Goal: Check status: Check status

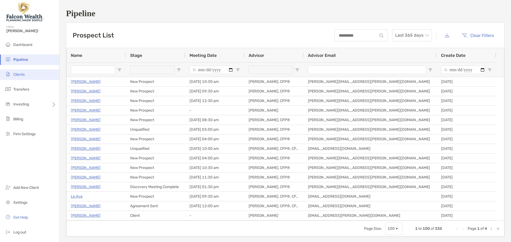
click at [16, 72] on span "Clients" at bounding box center [18, 74] width 11 height 5
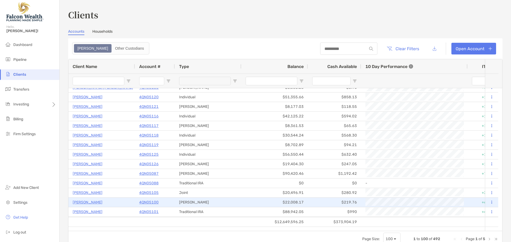
click at [155, 203] on p "4QN05100" at bounding box center [148, 202] width 19 height 7
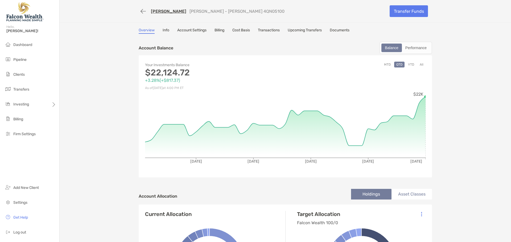
click at [412, 65] on button "YTD" at bounding box center [411, 65] width 10 height 6
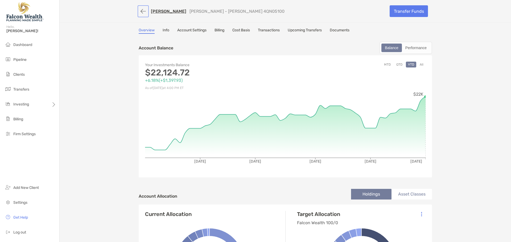
click at [141, 9] on button "button" at bounding box center [143, 11] width 9 height 10
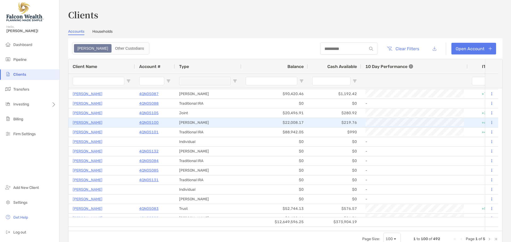
click at [156, 124] on p "4QN05100" at bounding box center [148, 122] width 19 height 7
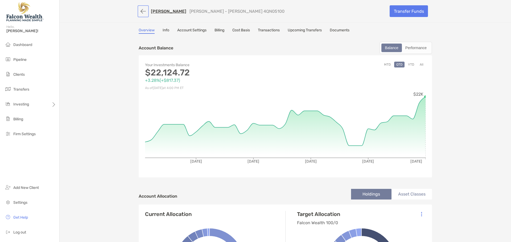
click at [140, 13] on button "button" at bounding box center [143, 11] width 9 height 10
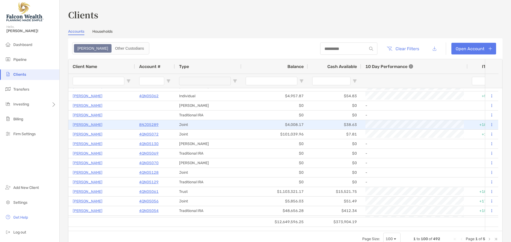
click at [148, 125] on p "8NJ05289" at bounding box center [148, 125] width 19 height 7
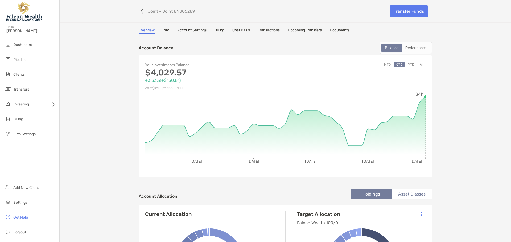
click at [409, 63] on button "YTD" at bounding box center [411, 65] width 10 height 6
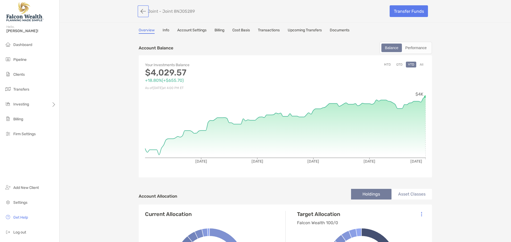
click at [141, 12] on button "button" at bounding box center [143, 11] width 9 height 10
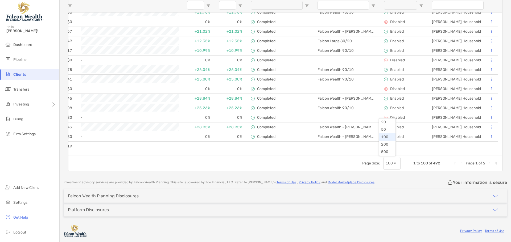
click at [393, 164] on span "Page Size" at bounding box center [395, 163] width 4 height 4
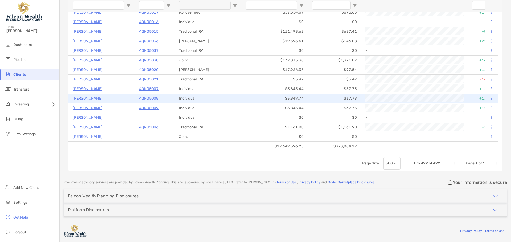
click at [146, 97] on p "4QN05008" at bounding box center [148, 98] width 19 height 7
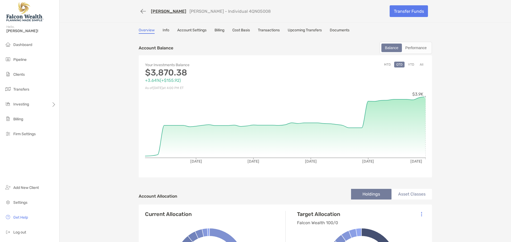
click at [410, 65] on button "YTD" at bounding box center [411, 65] width 10 height 6
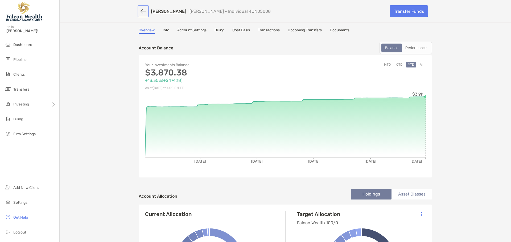
click at [139, 11] on button "button" at bounding box center [143, 11] width 9 height 10
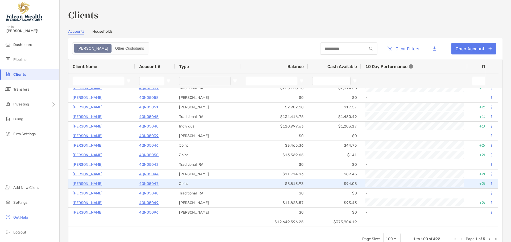
scroll to position [76, 0]
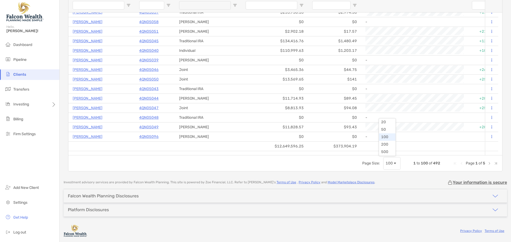
click at [393, 162] on span "Page Size" at bounding box center [395, 163] width 4 height 4
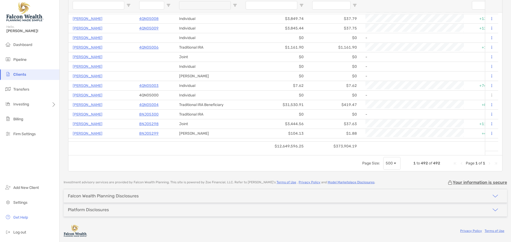
scroll to position [0, 0]
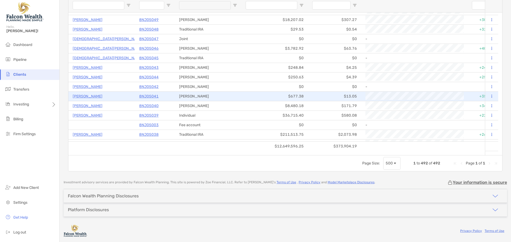
click at [151, 96] on p "8NJ05041" at bounding box center [148, 96] width 19 height 7
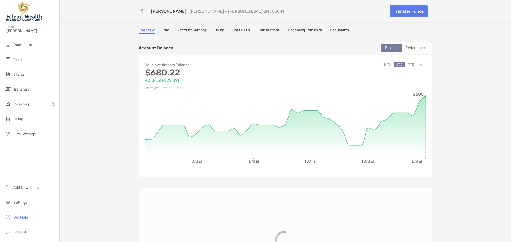
click at [411, 64] on button "YTD" at bounding box center [411, 65] width 10 height 6
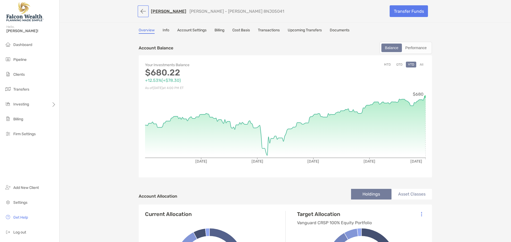
click at [139, 10] on button "button" at bounding box center [143, 11] width 9 height 10
